Goal: Check status: Check status

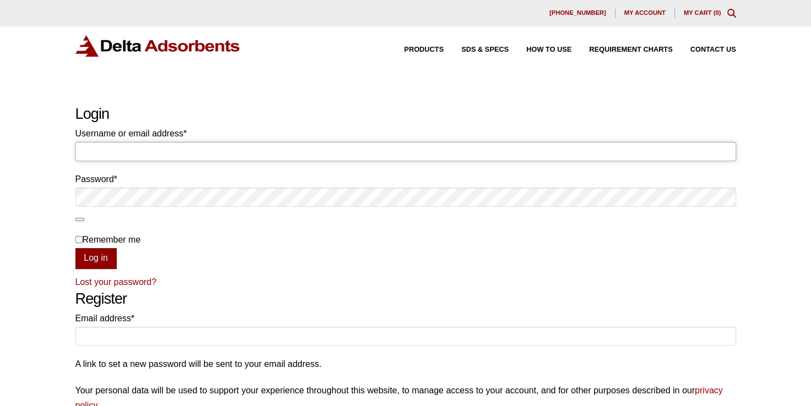
type input "daniel.matt@tps03.com"
click at [90, 262] on button "Log in" at bounding box center [95, 258] width 41 height 21
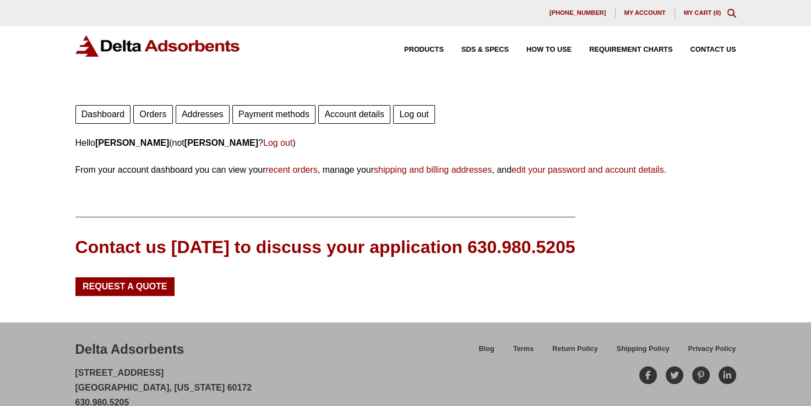
click at [150, 116] on link "Orders" at bounding box center [152, 114] width 39 height 19
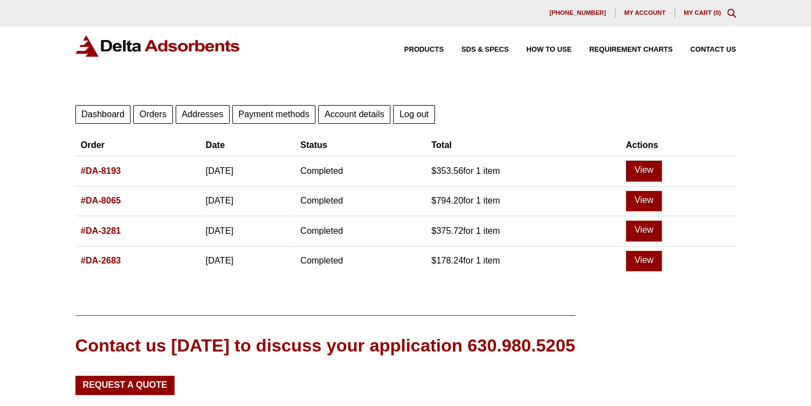
click at [662, 168] on link "View" at bounding box center [644, 171] width 36 height 21
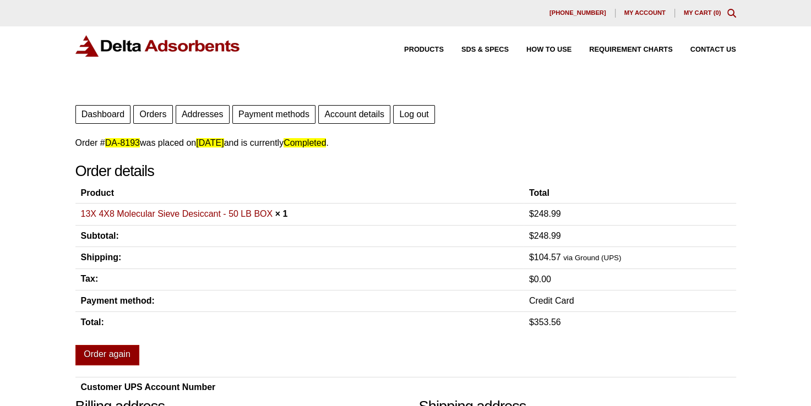
scroll to position [28, 0]
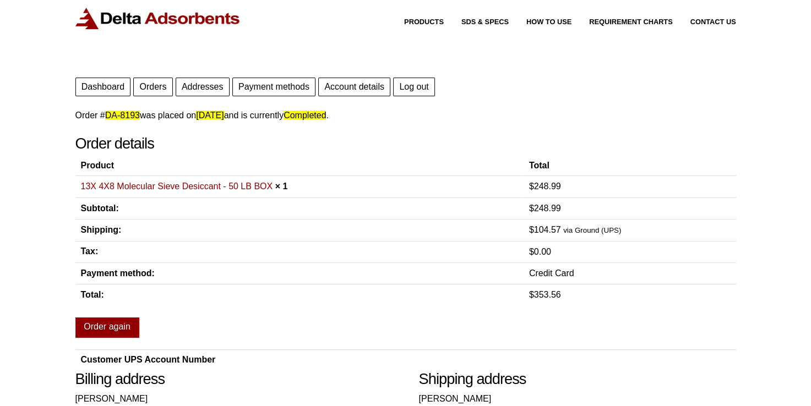
click at [309, 237] on th "Shipping:" at bounding box center [299, 230] width 448 height 21
click at [661, 111] on p "Order # DA-8193 was placed on August 14, 2025 and is currently Completed ." at bounding box center [405, 115] width 660 height 15
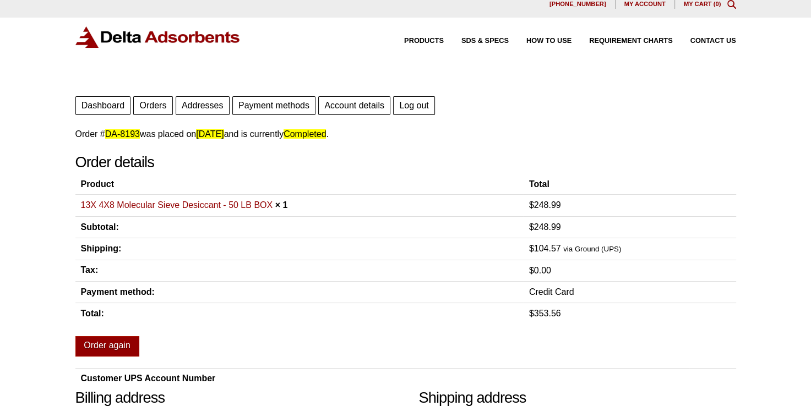
scroll to position [0, 0]
